Goal: Check status: Check status

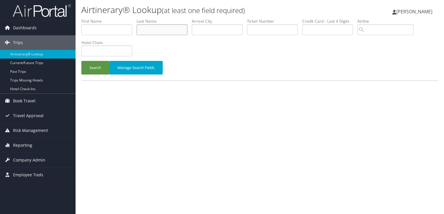
click at [170, 28] on input "text" at bounding box center [162, 29] width 51 height 11
type input "ellis"
click at [81, 61] on button "Search" at bounding box center [95, 68] width 28 height 14
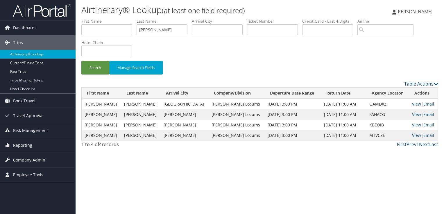
click at [413, 103] on link "View" at bounding box center [416, 104] width 9 height 6
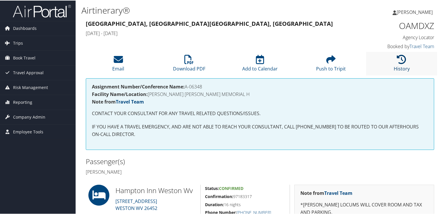
click at [398, 61] on icon at bounding box center [401, 58] width 9 height 9
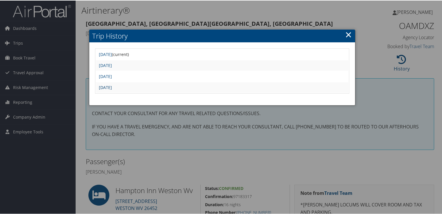
click at [112, 85] on link "[DATE]" at bounding box center [105, 87] width 13 height 6
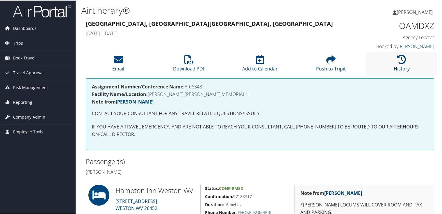
click at [400, 60] on icon at bounding box center [401, 58] width 9 height 9
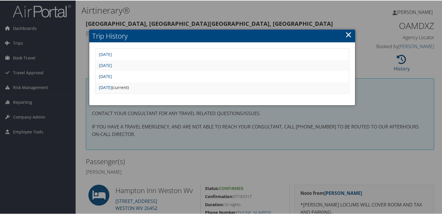
click at [112, 77] on link "[DATE]" at bounding box center [105, 76] width 13 height 6
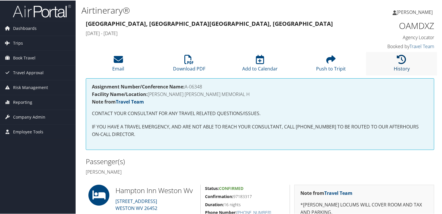
click at [398, 56] on icon at bounding box center [401, 58] width 9 height 9
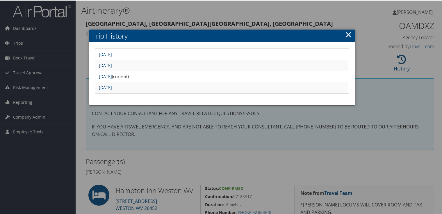
click at [112, 66] on link "[DATE]" at bounding box center [105, 65] width 13 height 6
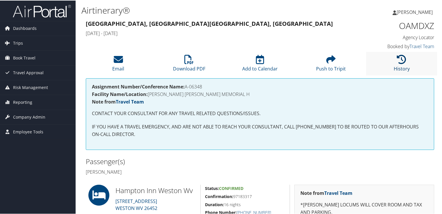
click at [397, 62] on icon at bounding box center [401, 58] width 9 height 9
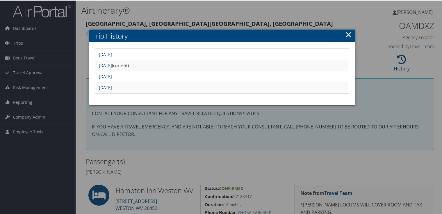
click at [163, 55] on td "[DATE]" at bounding box center [222, 54] width 253 height 10
click at [112, 52] on link "[DATE]" at bounding box center [105, 54] width 13 height 6
